Goal: Obtain resource: Download file/media

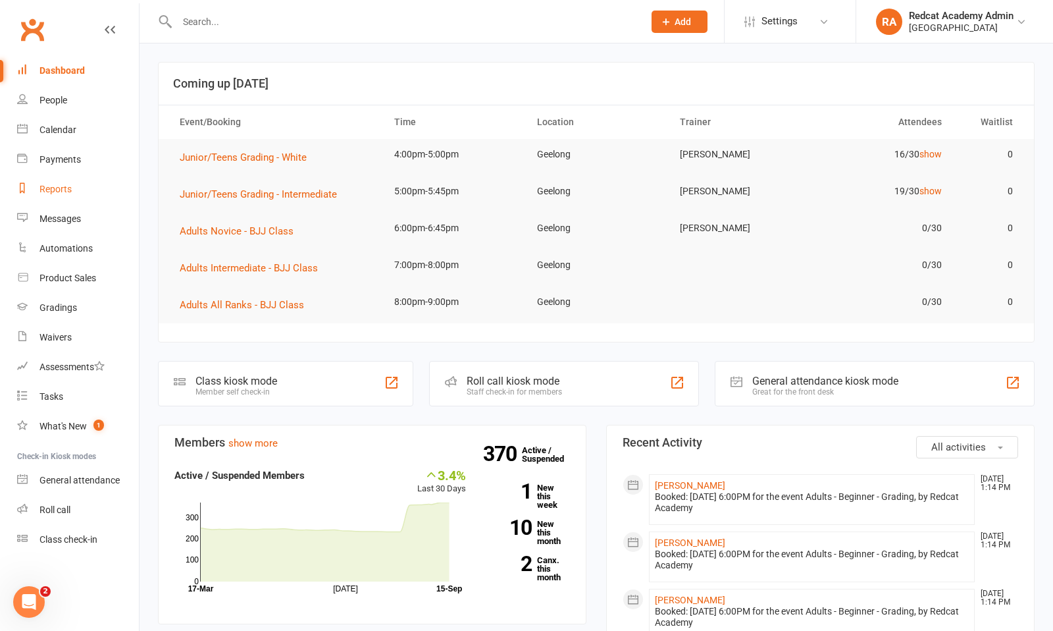
click at [59, 188] on div "Reports" at bounding box center [56, 189] width 32 height 11
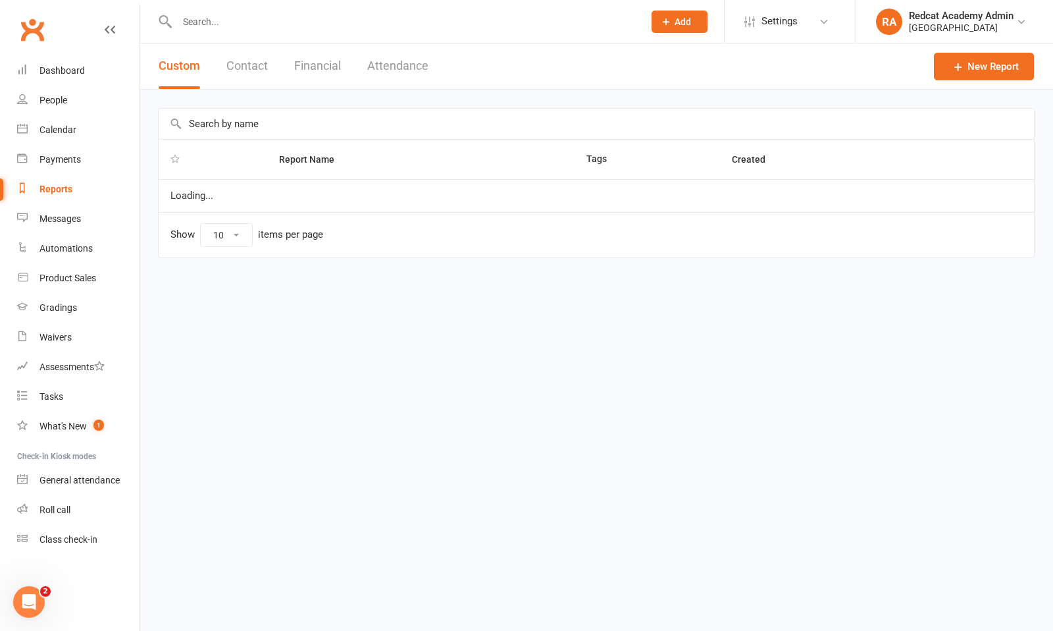
select select "100"
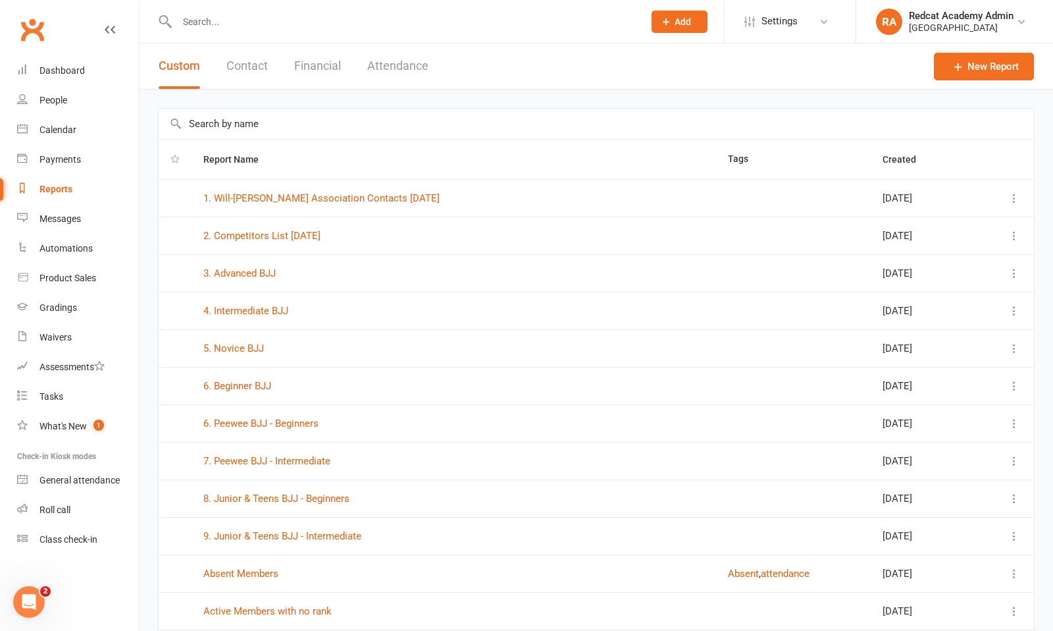
click at [1019, 421] on icon at bounding box center [1014, 423] width 13 height 13
click at [249, 425] on link "6. Peewee BJJ - Beginners" at bounding box center [260, 423] width 115 height 12
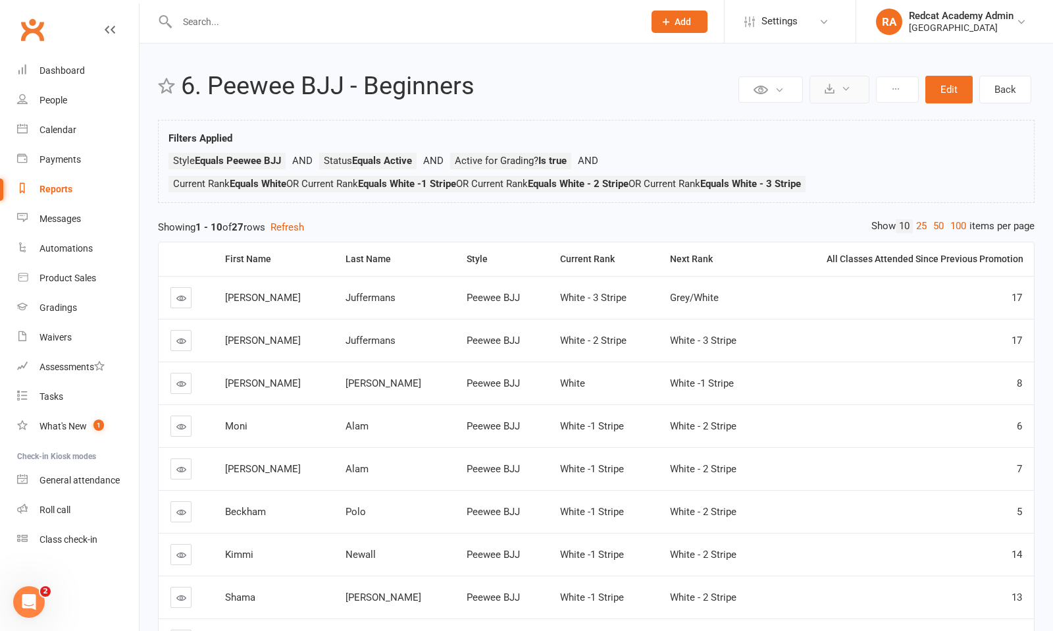
click at [841, 87] on icon at bounding box center [846, 89] width 10 height 10
click at [791, 120] on link "Export to CSV" at bounding box center [800, 121] width 138 height 26
click at [560, 257] on div "Current Rank" at bounding box center [604, 259] width 88 height 10
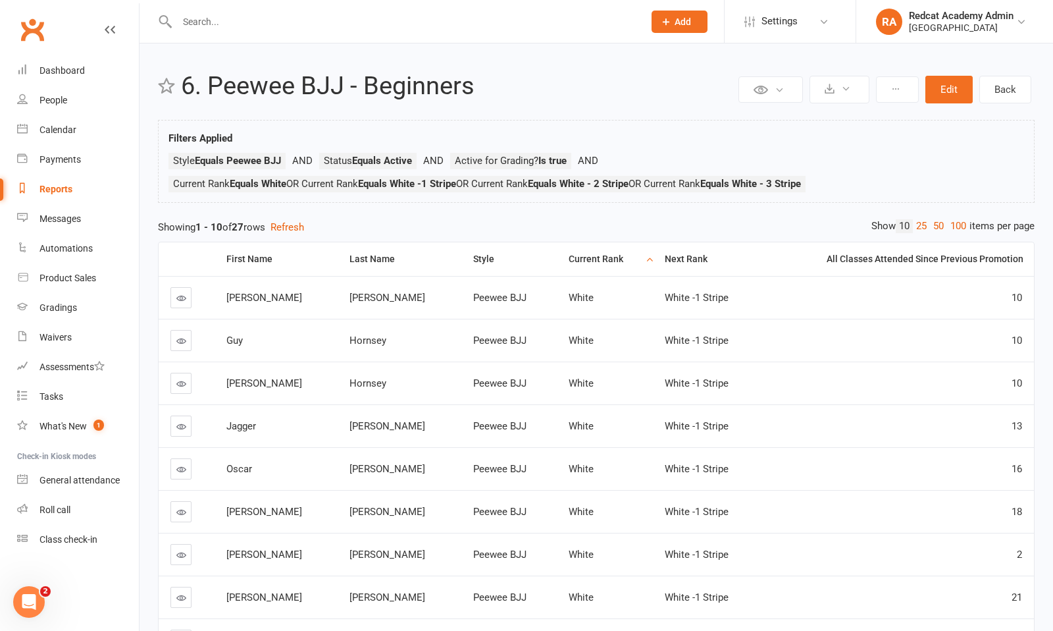
select select "100"
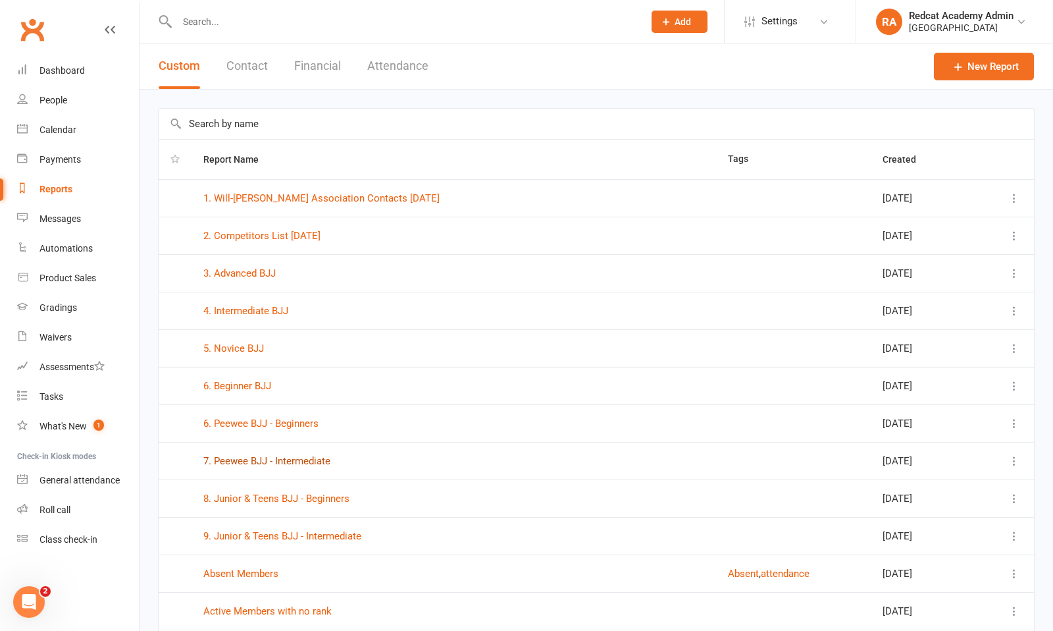
click at [269, 463] on link "7. Peewee BJJ - Intermediate" at bounding box center [266, 461] width 127 height 12
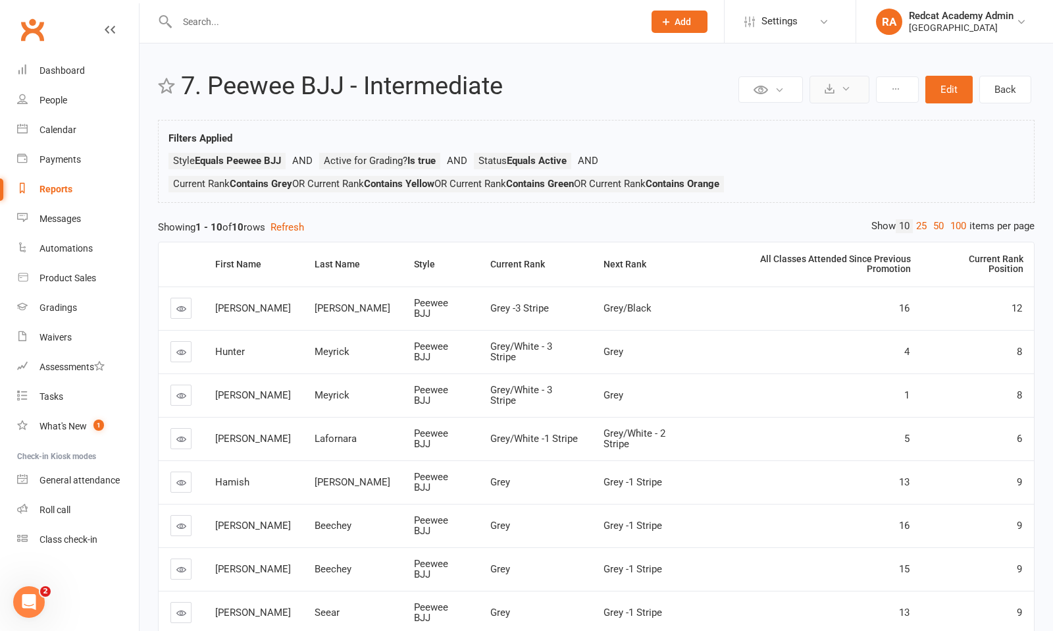
click at [840, 89] on button at bounding box center [840, 90] width 60 height 28
click at [793, 119] on link "Export to CSV" at bounding box center [800, 121] width 138 height 26
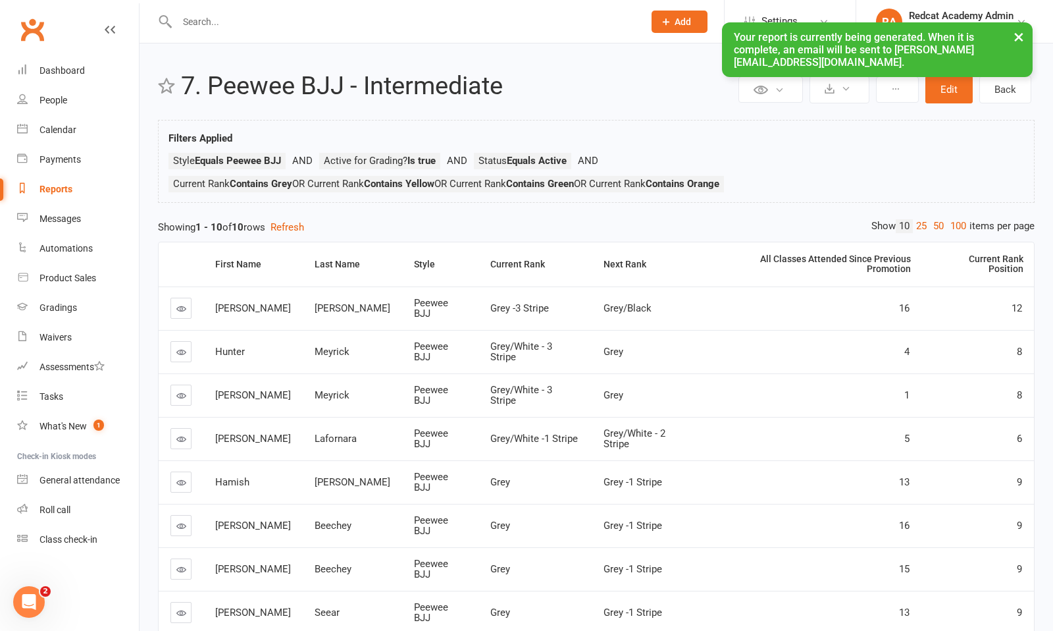
click at [106, 22] on div "× Your report is currently being generated. When it is complete, an email will …" at bounding box center [518, 22] width 1036 height 0
click at [110, 22] on div "× Your report is currently being generated. When it is complete, an email will …" at bounding box center [518, 22] width 1036 height 0
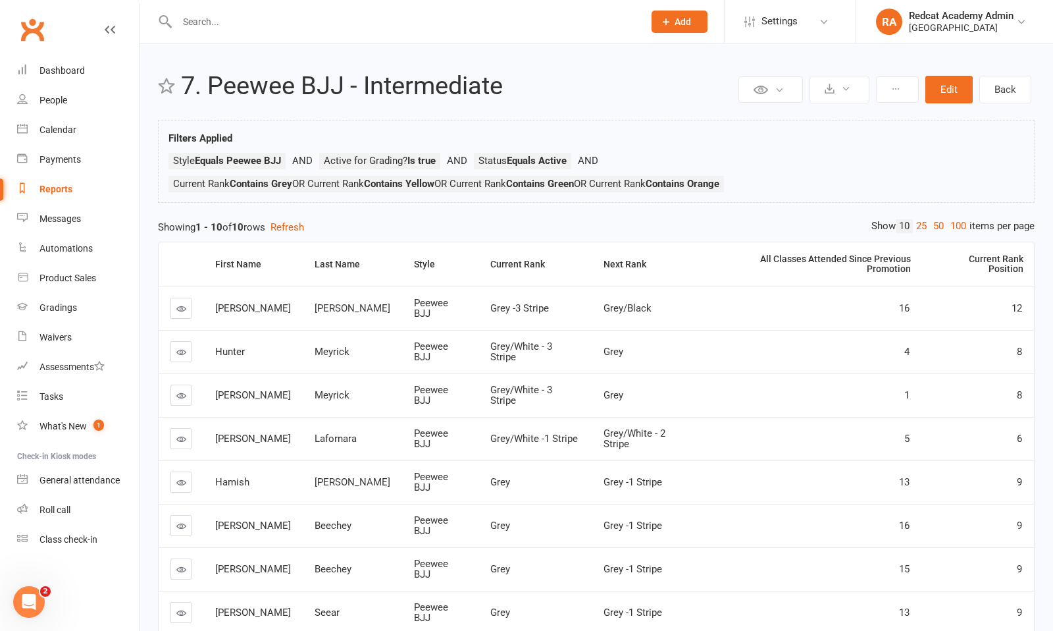
click at [113, 28] on icon at bounding box center [110, 29] width 11 height 11
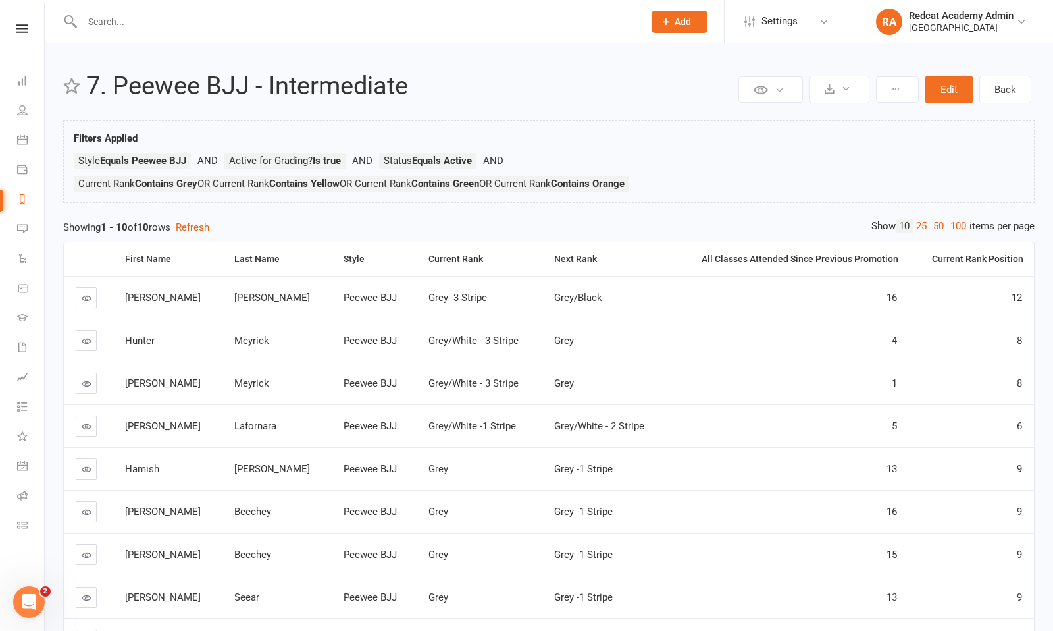
select select "100"
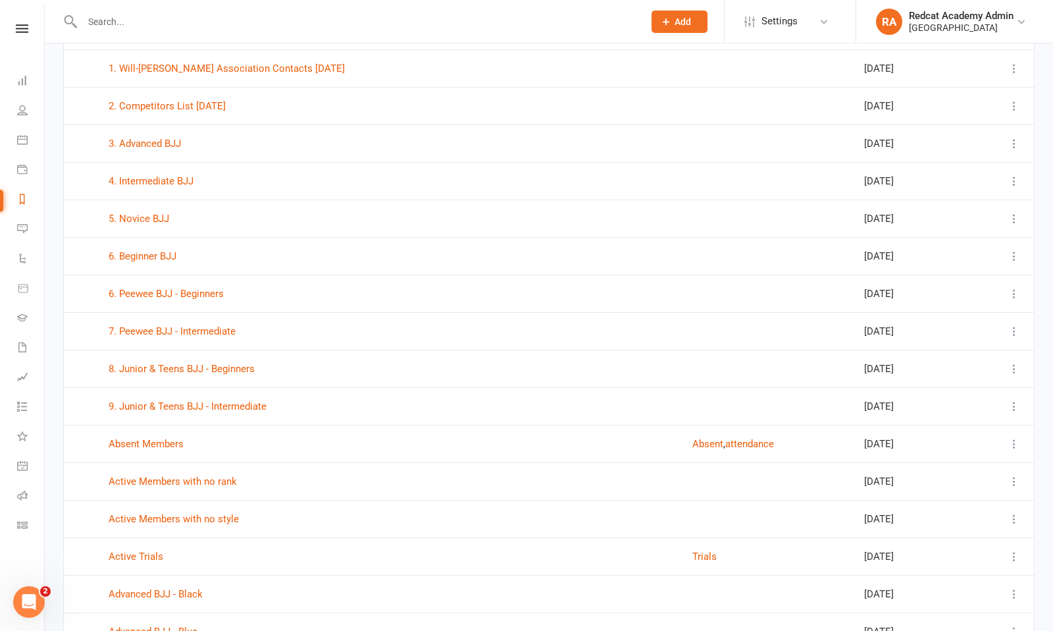
scroll to position [144, 0]
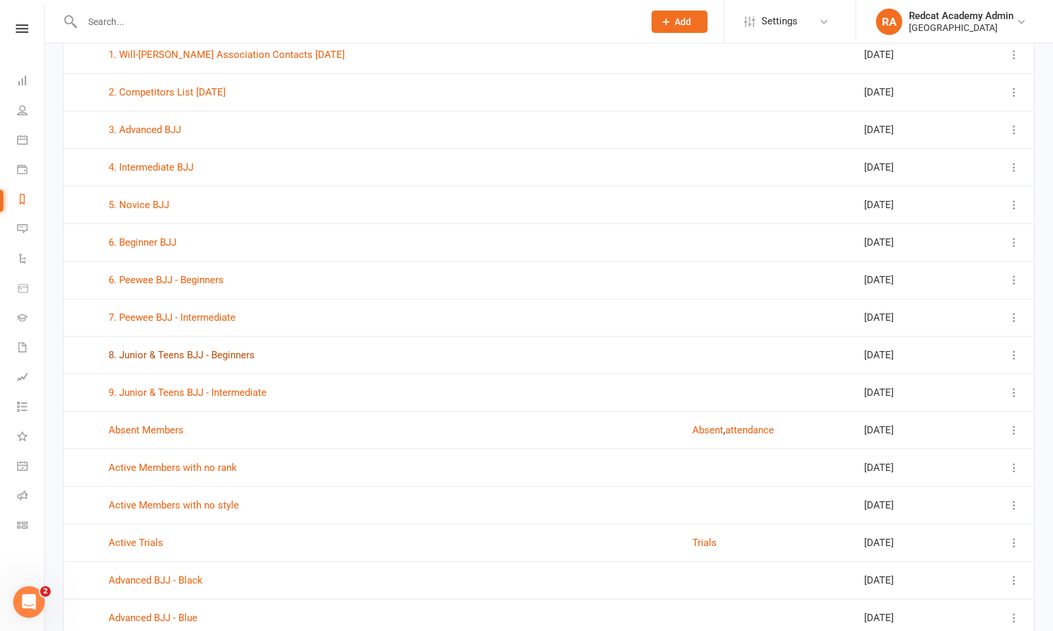
click at [238, 358] on link "8. Junior & Teens BJJ - Beginners" at bounding box center [182, 355] width 146 height 12
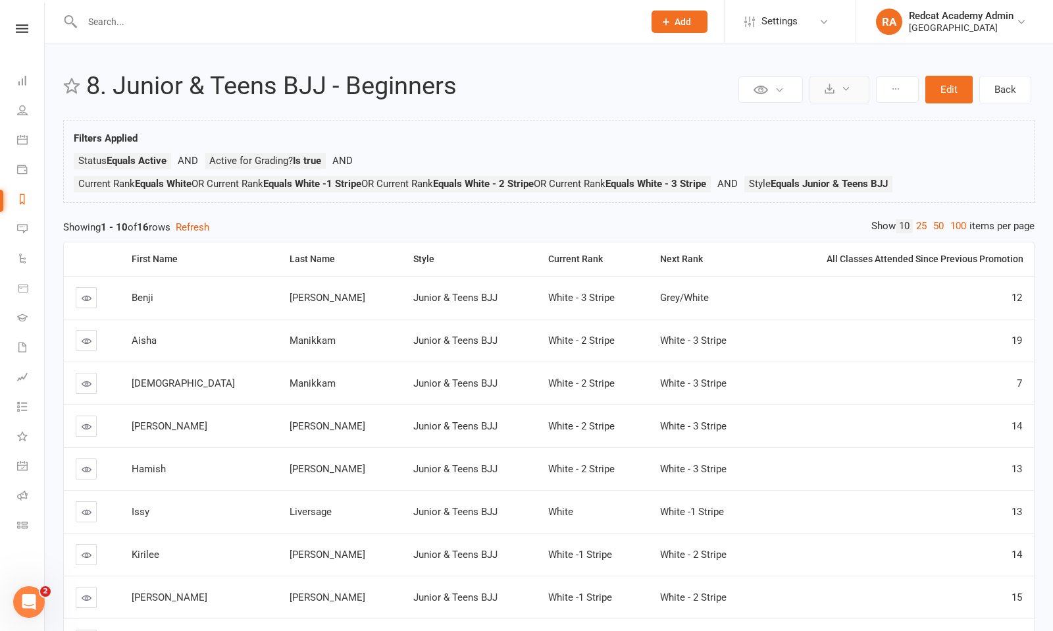
click at [837, 88] on button at bounding box center [840, 90] width 60 height 28
click at [788, 123] on link "Export to CSV" at bounding box center [800, 121] width 138 height 26
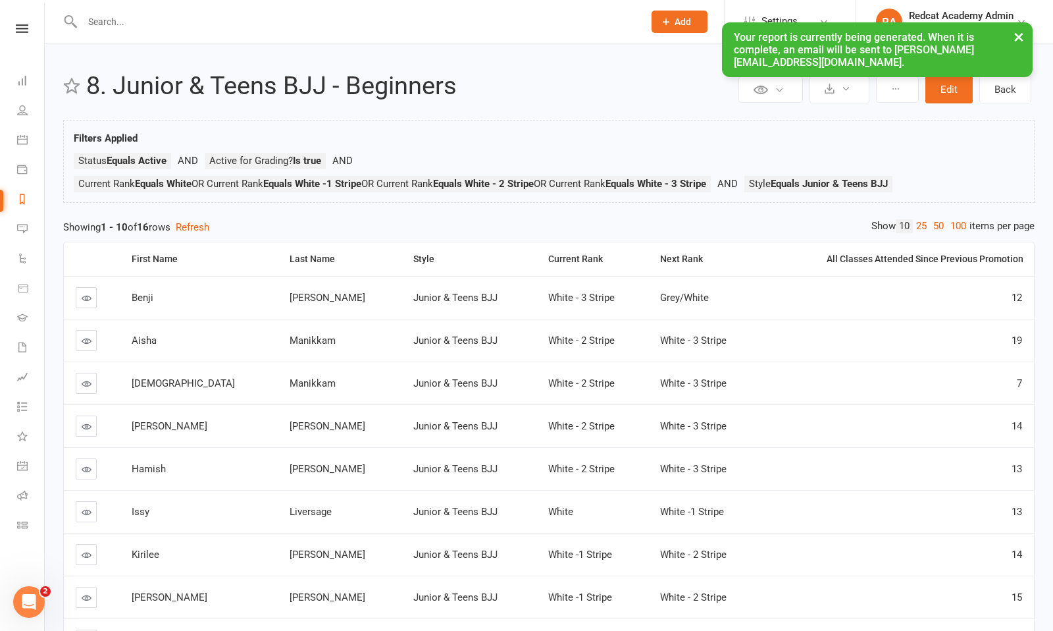
select select "100"
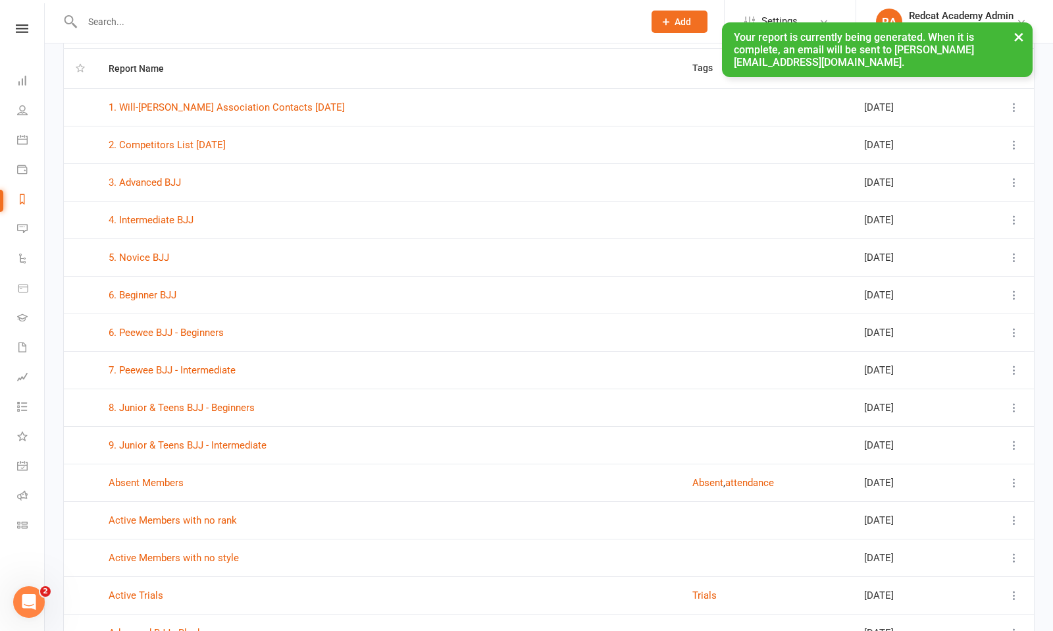
scroll to position [115, 0]
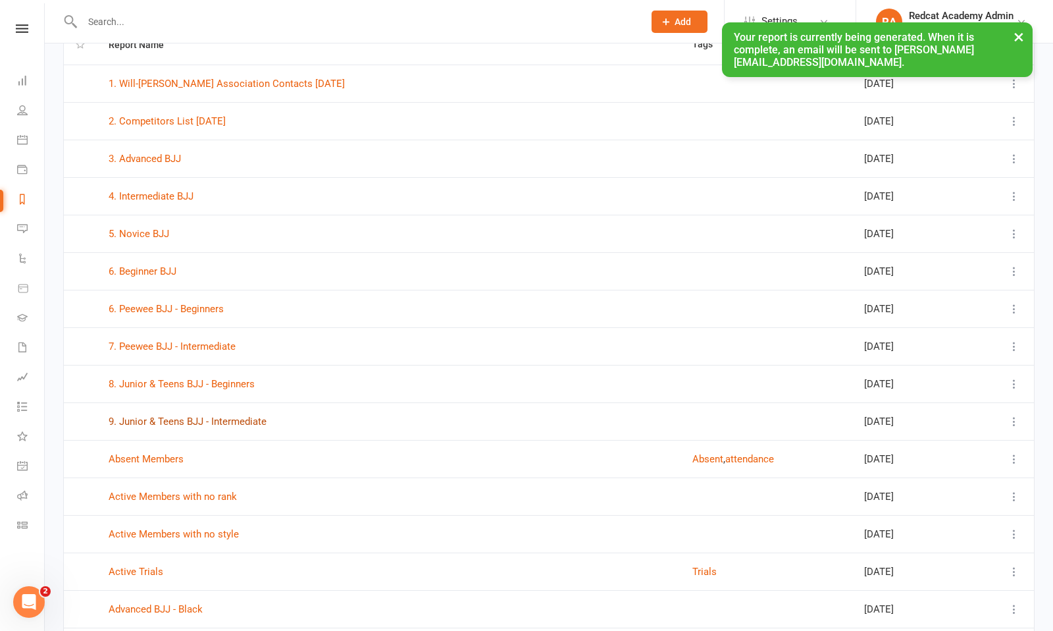
click at [176, 421] on link "9. Junior & Teens BJJ - Intermediate" at bounding box center [188, 421] width 158 height 12
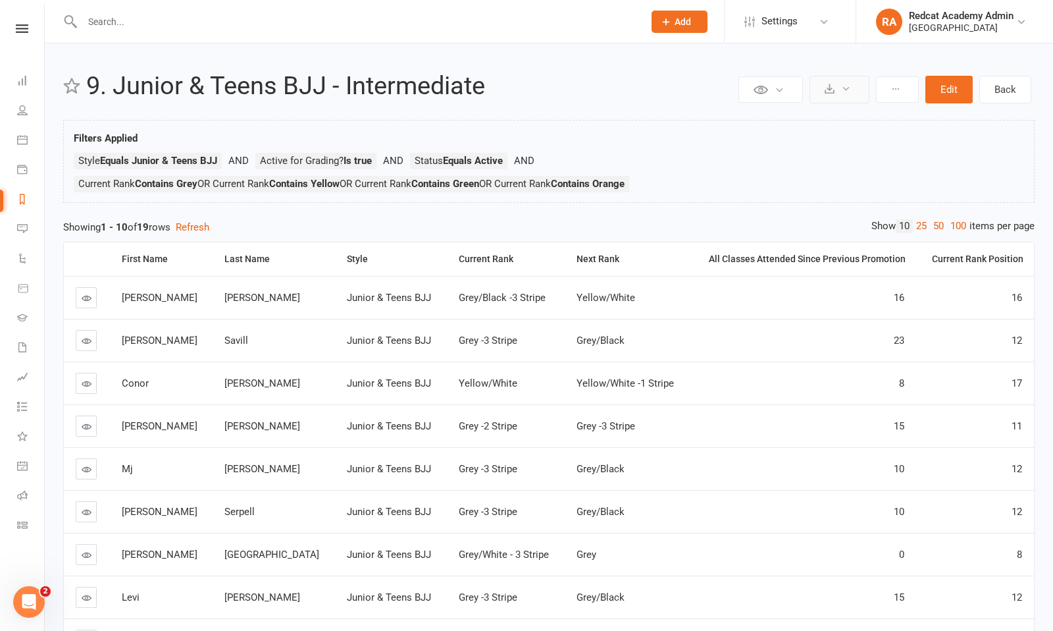
click at [843, 89] on icon at bounding box center [846, 89] width 10 height 10
click at [778, 113] on link "Export to CSV" at bounding box center [800, 121] width 138 height 26
